Goal: Check status: Check status

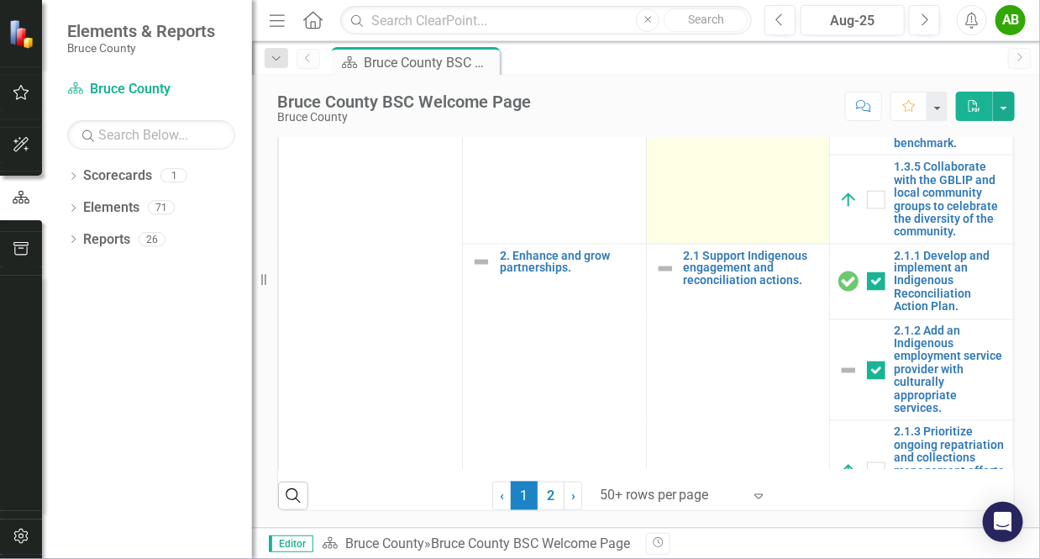
scroll to position [924, 0]
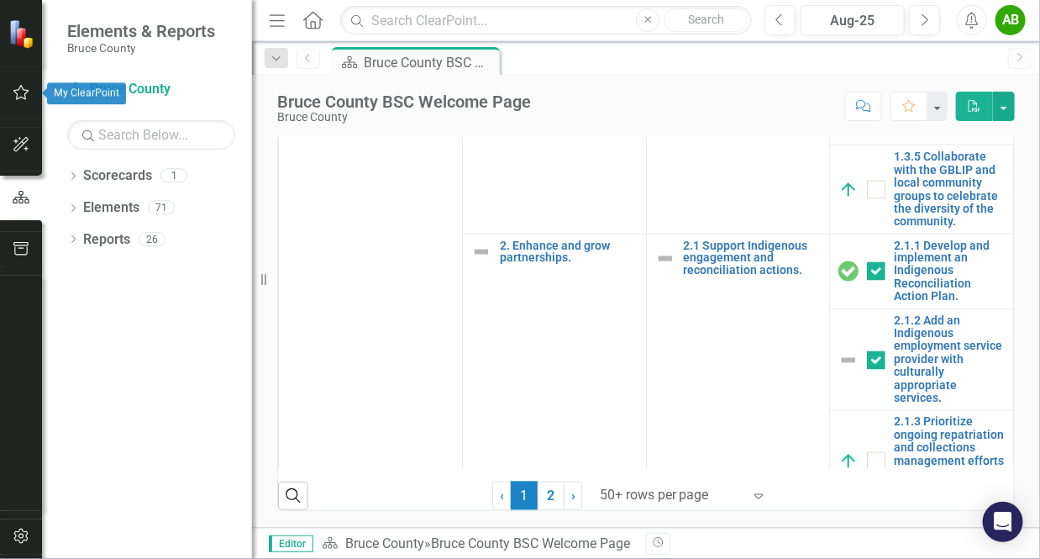
click at [16, 88] on icon "button" at bounding box center [22, 92] width 18 height 13
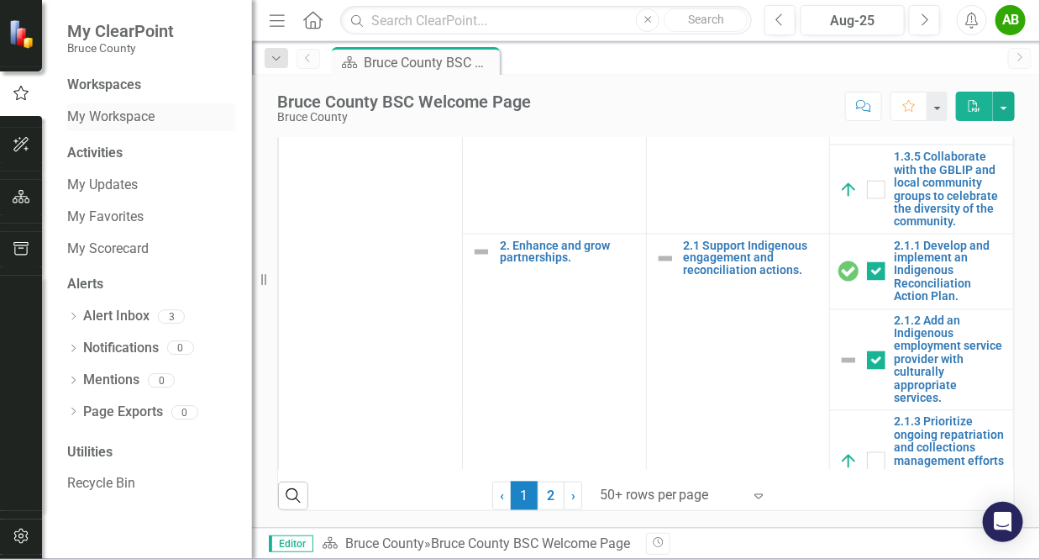
click at [101, 127] on div "My Workspace" at bounding box center [151, 117] width 168 height 28
click at [113, 182] on link "My Updates" at bounding box center [151, 185] width 168 height 19
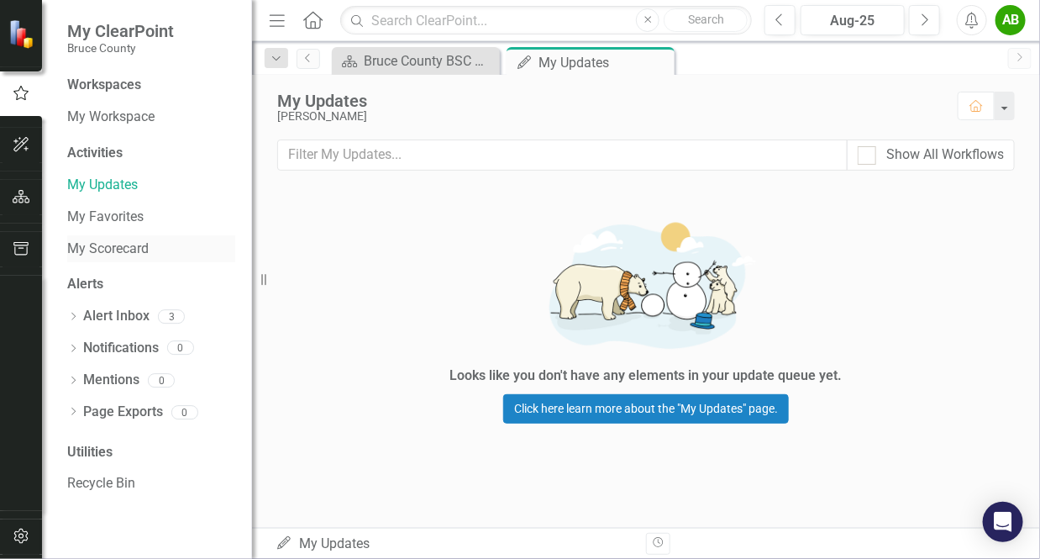
click at [103, 242] on link "My Scorecard" at bounding box center [151, 248] width 168 height 19
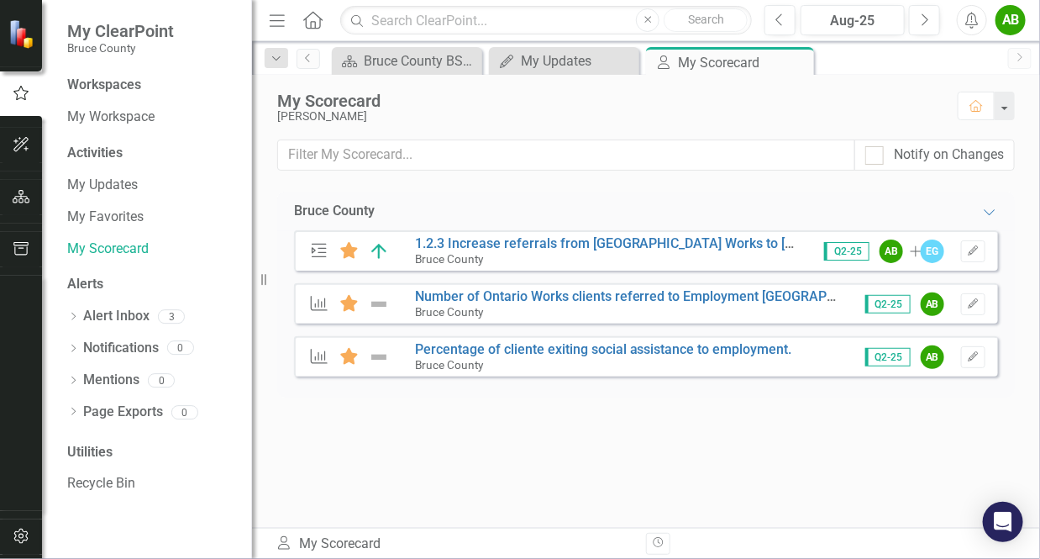
click at [544, 234] on div "Action Favorite 1.2.3 Increase referrals from [GEOGRAPHIC_DATA] Works to [GEOGR…" at bounding box center [646, 250] width 704 height 40
click at [544, 238] on link "1.2.3 Increase referrals from [GEOGRAPHIC_DATA] Works to [GEOGRAPHIC_DATA]-[PER…" at bounding box center [1036, 243] width 1243 height 16
